Goal: Information Seeking & Learning: Learn about a topic

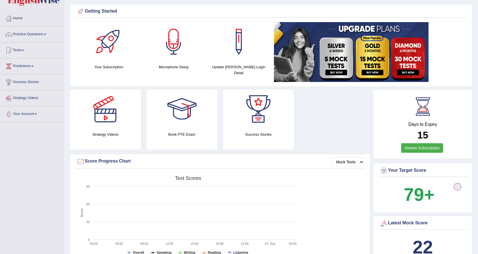
scroll to position [18, 0]
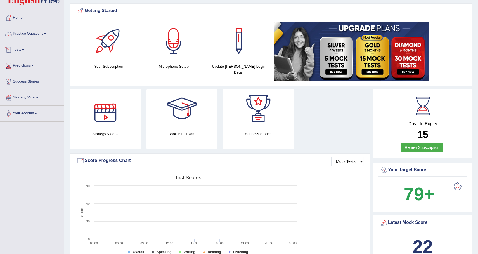
click at [40, 34] on link "Practice Questions" at bounding box center [32, 33] width 64 height 14
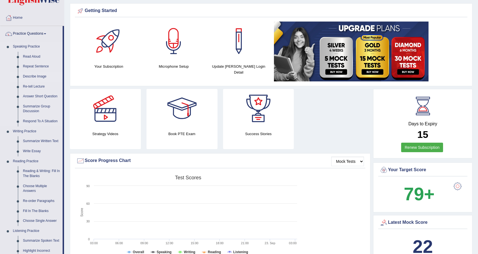
click at [42, 76] on link "Describe Image" at bounding box center [41, 77] width 42 height 10
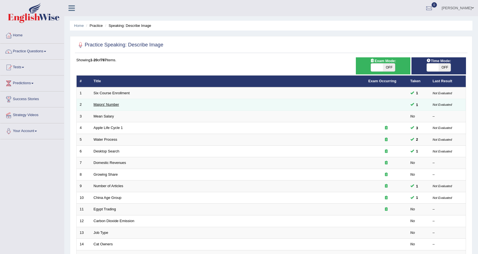
click at [118, 104] on link "Majors' Number" at bounding box center [106, 104] width 25 height 4
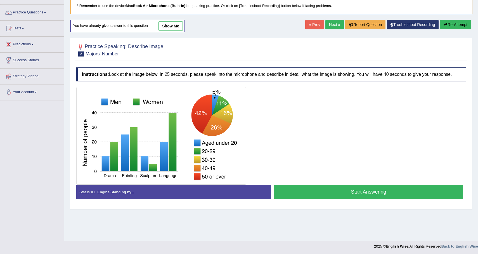
scroll to position [40, 0]
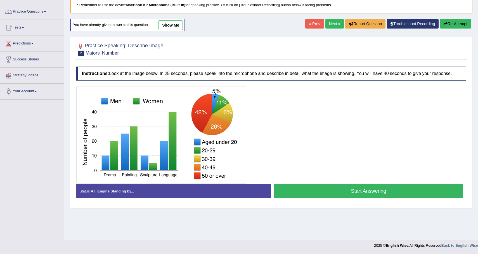
click at [305, 193] on button "Start Answering" at bounding box center [368, 191] width 189 height 14
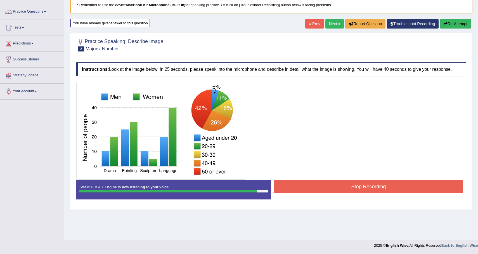
click at [354, 193] on button "Stop Recording" at bounding box center [368, 186] width 189 height 13
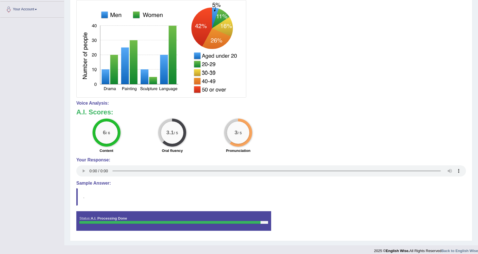
scroll to position [132, 0]
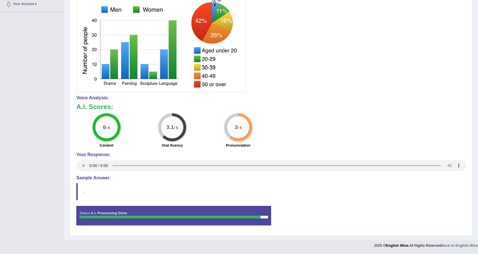
click at [267, 220] on div "Status: A.I. Processing Done" at bounding box center [173, 216] width 195 height 20
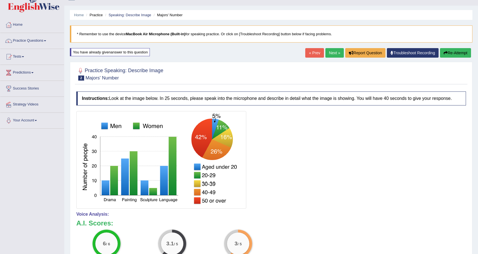
scroll to position [0, 0]
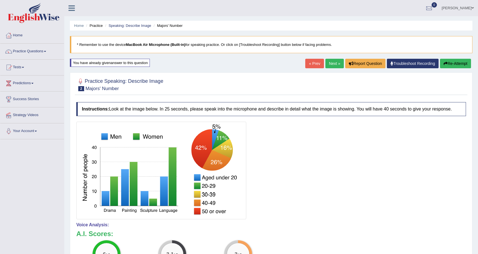
click at [456, 67] on button "Re-Attempt" at bounding box center [455, 64] width 31 height 10
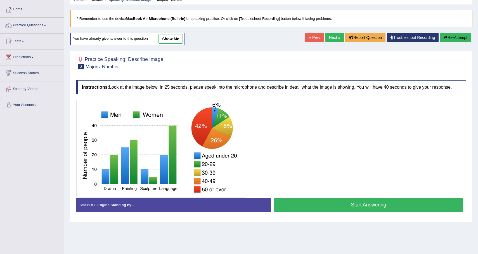
scroll to position [40, 0]
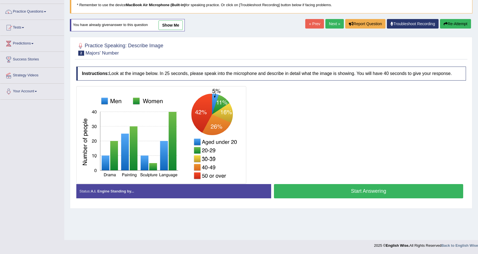
click at [316, 197] on button "Start Answering" at bounding box center [368, 191] width 189 height 14
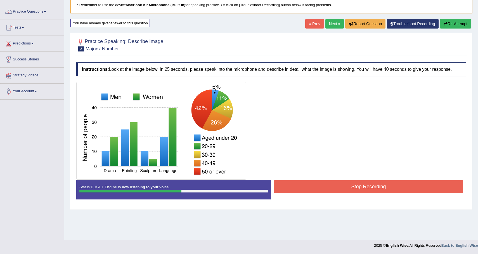
click at [335, 193] on button "Stop Recording" at bounding box center [368, 186] width 189 height 13
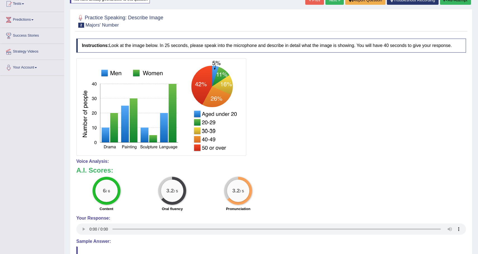
scroll to position [0, 0]
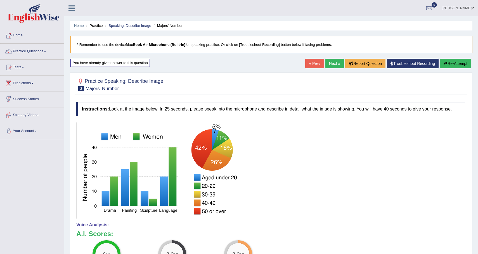
click at [446, 57] on div "Home Practice Speaking: Describe Image Majors' Number * Remember to use the dev…" at bounding box center [271, 183] width 414 height 367
click at [446, 62] on icon "button" at bounding box center [446, 64] width 4 height 4
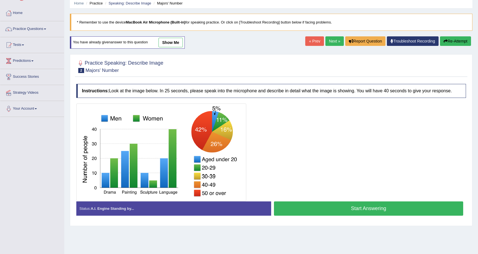
scroll to position [40, 0]
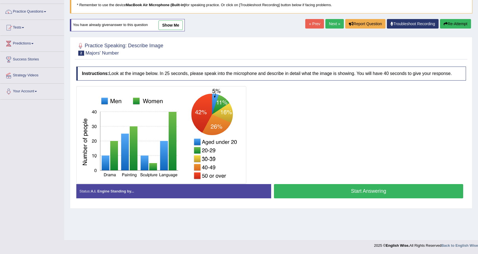
click at [340, 194] on button "Start Answering" at bounding box center [368, 191] width 189 height 14
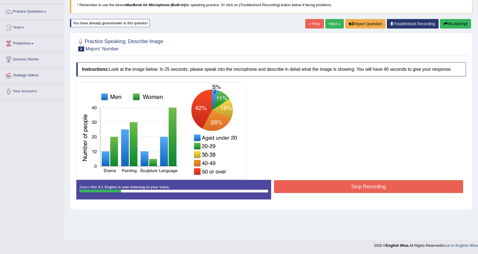
click at [455, 27] on button "Re-Attempt" at bounding box center [455, 24] width 31 height 10
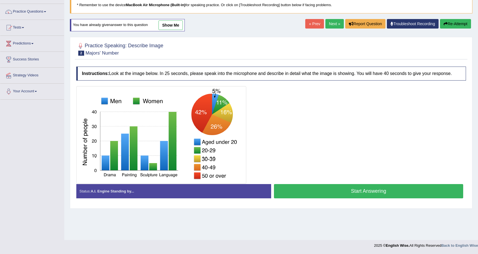
click at [339, 194] on button "Start Answering" at bounding box center [368, 191] width 189 height 14
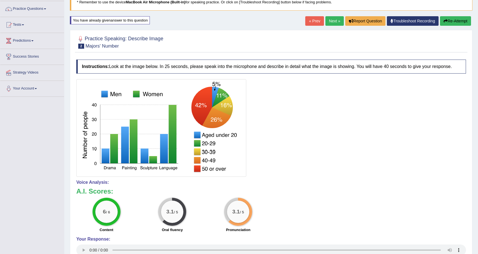
scroll to position [18, 0]
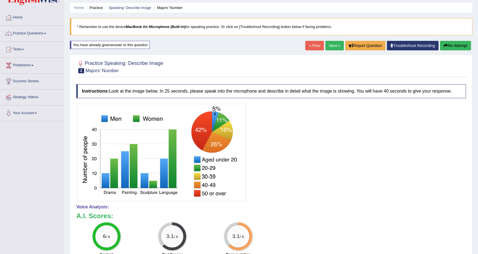
click at [335, 48] on link "Next »" at bounding box center [335, 46] width 18 height 10
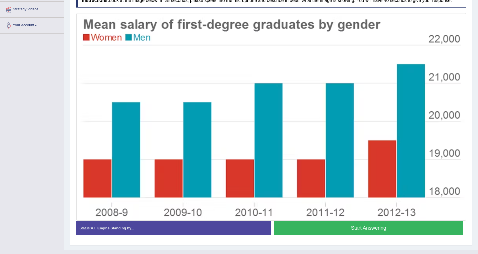
scroll to position [107, 0]
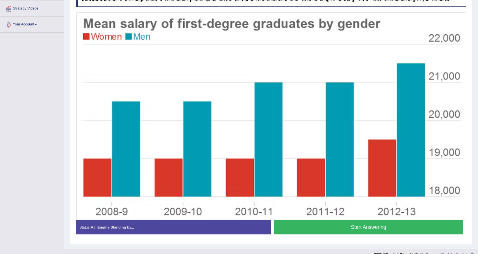
click at [326, 232] on button "Start Answering" at bounding box center [368, 227] width 189 height 14
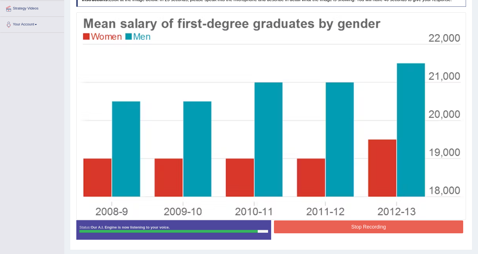
click at [326, 232] on button "Stop Recording" at bounding box center [368, 226] width 189 height 13
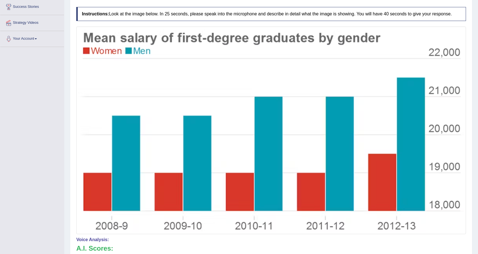
scroll to position [0, 0]
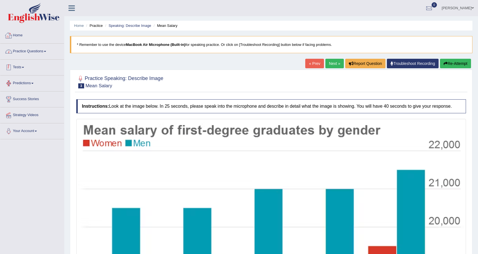
click at [31, 37] on link "Home" at bounding box center [32, 35] width 64 height 14
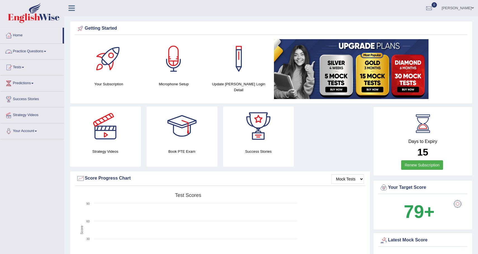
click at [48, 50] on link "Practice Questions" at bounding box center [32, 51] width 64 height 14
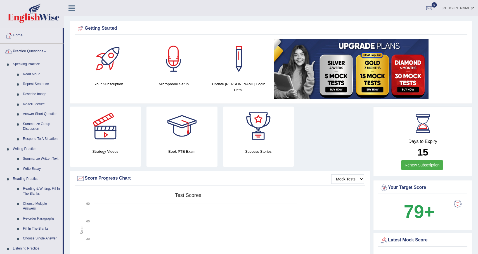
click at [42, 55] on link "Practice Questions" at bounding box center [31, 51] width 62 height 14
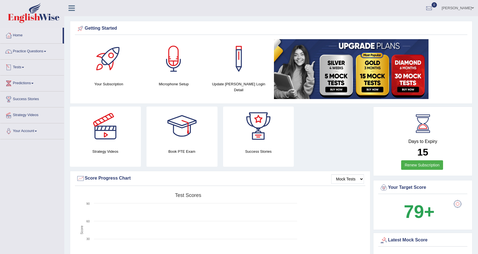
click at [28, 71] on link "Tests" at bounding box center [32, 67] width 64 height 14
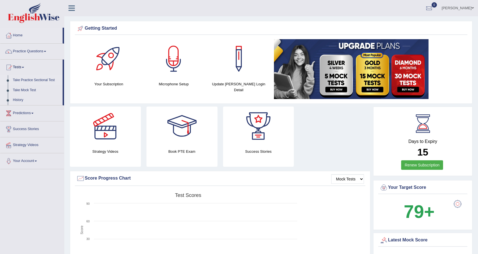
click at [38, 81] on link "Take Practice Sectional Test" at bounding box center [36, 80] width 52 height 10
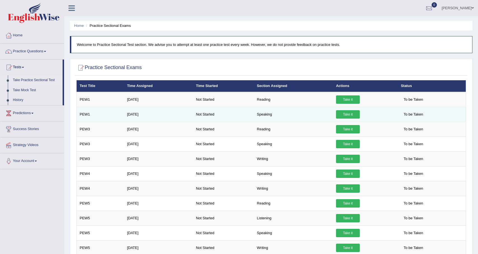
click at [349, 114] on link "Take it" at bounding box center [348, 114] width 24 height 8
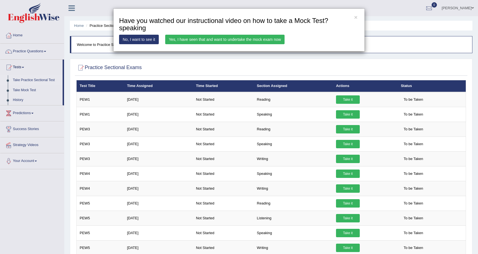
click at [238, 40] on link "Yes, I have seen that and want to undertake the mock exam now" at bounding box center [224, 40] width 119 height 10
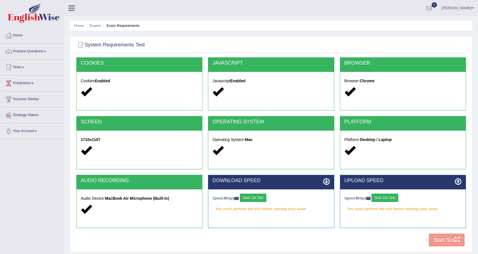
scroll to position [40, 0]
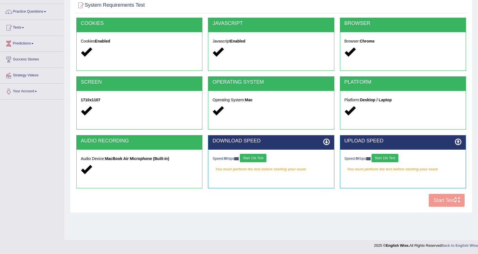
click at [262, 159] on button "Start 10s Test" at bounding box center [253, 158] width 27 height 8
click at [395, 156] on button "Start 10s Test" at bounding box center [385, 158] width 27 height 8
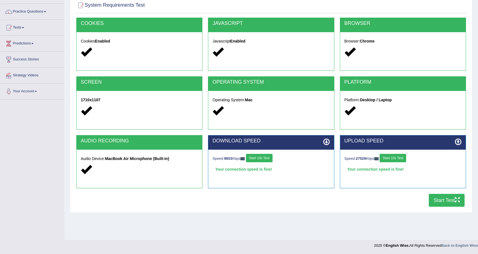
click at [449, 202] on button "Start Test" at bounding box center [447, 200] width 36 height 13
